Goal: Transaction & Acquisition: Subscribe to service/newsletter

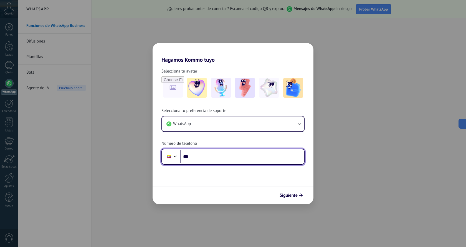
click at [236, 158] on input "***" at bounding box center [242, 156] width 124 height 13
type input "**********"
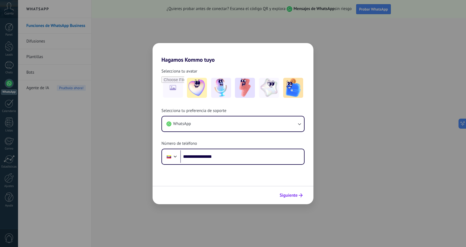
click at [296, 196] on span "Siguiente" at bounding box center [289, 195] width 18 height 4
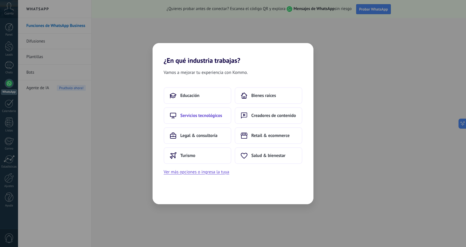
click at [204, 113] on span "Servicios tecnológicos" at bounding box center [201, 116] width 42 height 6
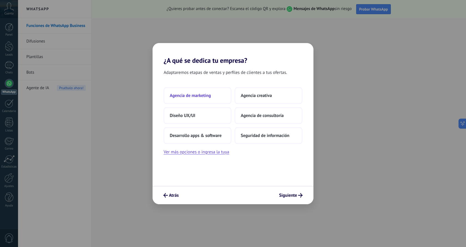
click at [188, 96] on span "Agencia de marketing" at bounding box center [190, 96] width 41 height 6
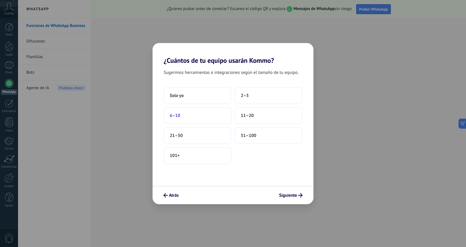
click at [186, 118] on button "6–10" at bounding box center [198, 115] width 68 height 17
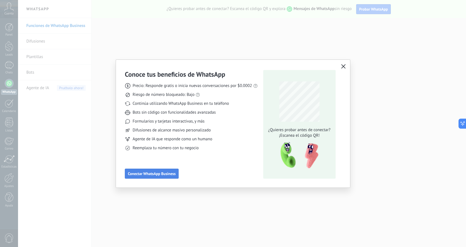
click at [168, 173] on span "Conectar WhatsApp Business" at bounding box center [152, 173] width 48 height 4
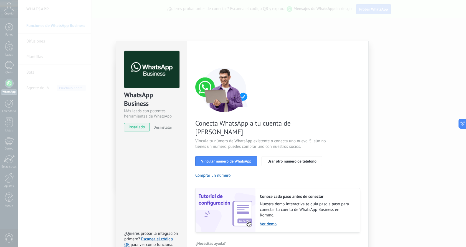
scroll to position [2, 0]
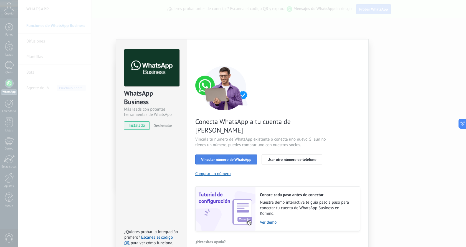
click at [238, 157] on span "Vincular número de WhatsApp" at bounding box center [226, 159] width 50 height 4
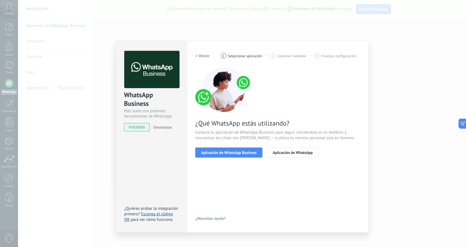
scroll to position [0, 0]
click at [242, 156] on button "Aplicación de WhatsApp Business" at bounding box center [228, 152] width 67 height 10
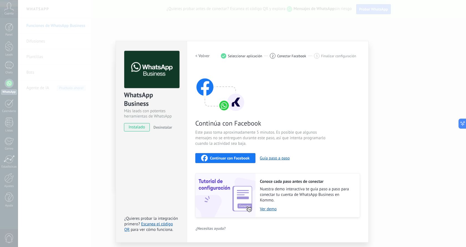
click at [232, 160] on span "Continuar con Facebook" at bounding box center [230, 158] width 40 height 4
click at [396, 73] on div "WhatsApp Business Más leads con potentes herramientas de WhatsApp instalado Des…" at bounding box center [242, 123] width 448 height 247
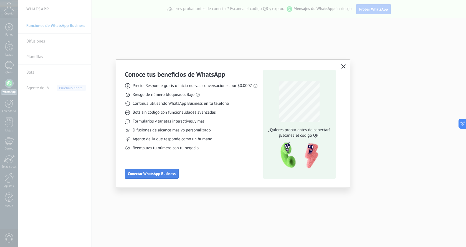
click at [148, 175] on span "Conectar WhatsApp Business" at bounding box center [152, 173] width 48 height 4
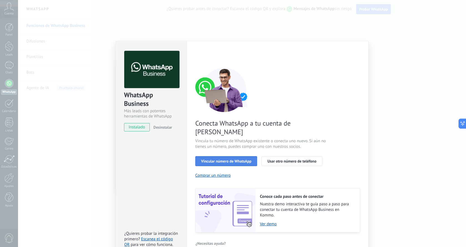
click at [226, 159] on span "Vincular número de WhatsApp" at bounding box center [226, 161] width 50 height 4
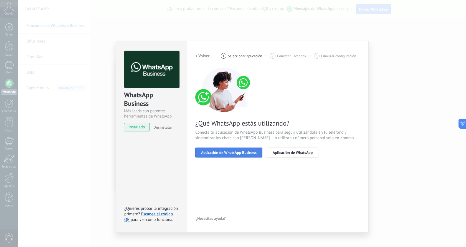
click at [244, 150] on span "Aplicación de WhatsApp Business" at bounding box center [228, 152] width 55 height 4
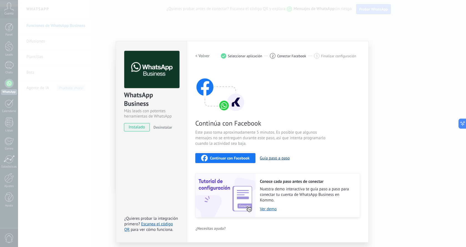
click at [281, 156] on button "Guía paso a paso" at bounding box center [275, 157] width 30 height 5
click at [247, 160] on div "Continuar con Facebook" at bounding box center [225, 158] width 49 height 7
click at [244, 154] on button "Continuar con Facebook" at bounding box center [225, 158] width 60 height 10
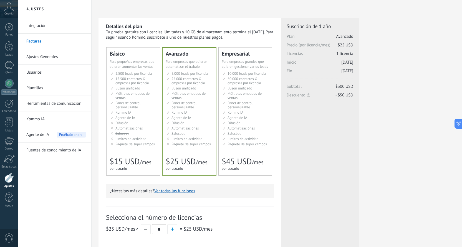
click at [100, 90] on div "Detalles del plan Tu prueba gratuita con licencias ilimitadas y 10 GB de almace…" at bounding box center [190, 171] width 183 height 306
click at [122, 93] on span "Múltiples embudos de ventas" at bounding box center [132, 95] width 34 height 9
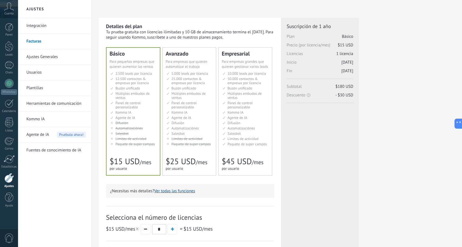
click at [348, 40] on span "Plan Básico" at bounding box center [320, 38] width 67 height 9
click at [345, 43] on span "$15 USD" at bounding box center [346, 44] width 16 height 5
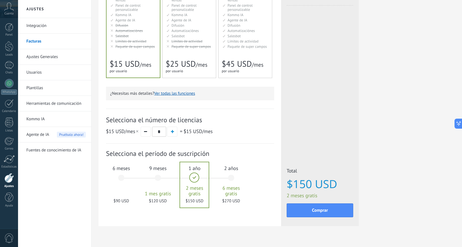
scroll to position [109, 0]
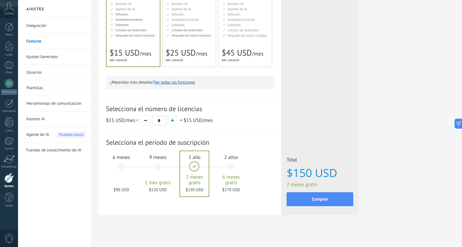
click at [123, 168] on div "6 meses $90 USD" at bounding box center [121, 169] width 30 height 39
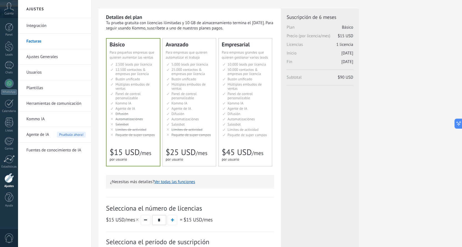
scroll to position [0, 0]
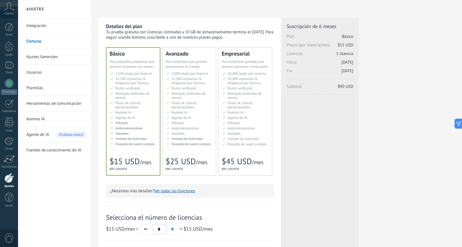
click at [54, 54] on link "Ajustes Generales" at bounding box center [55, 57] width 59 height 16
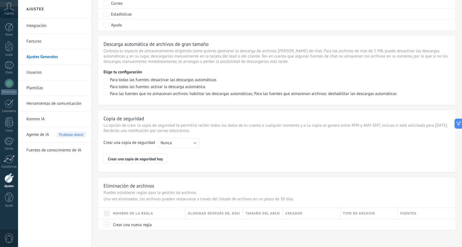
scroll to position [365, 0]
